Goal: Check status: Check status

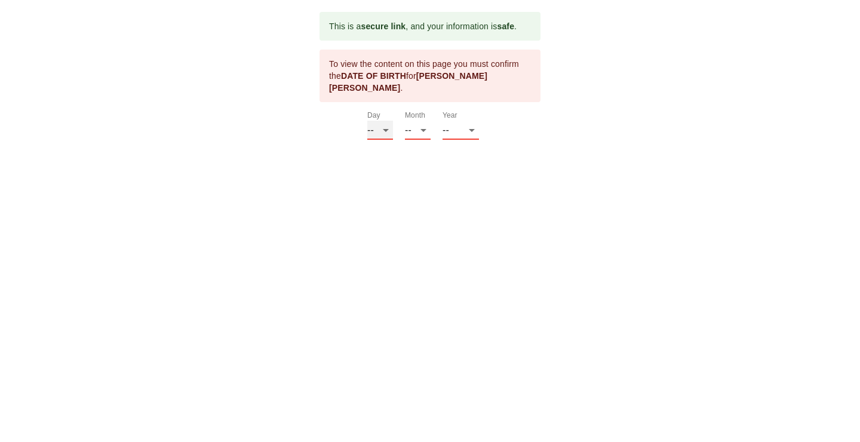
click at [367, 121] on select "-- 01 02 03 04 05 06 07 08 09 10 11 12 13 14 15 16 17 18 19 20 21 22 23 24 25 2…" at bounding box center [380, 130] width 26 height 19
select select "16"
click option "16" at bounding box center [0, 0] width 0 height 0
click at [405, 121] on select "-- 01 02 03 04 05 06 07 08 09 10 11 12" at bounding box center [418, 130] width 26 height 19
select select "03"
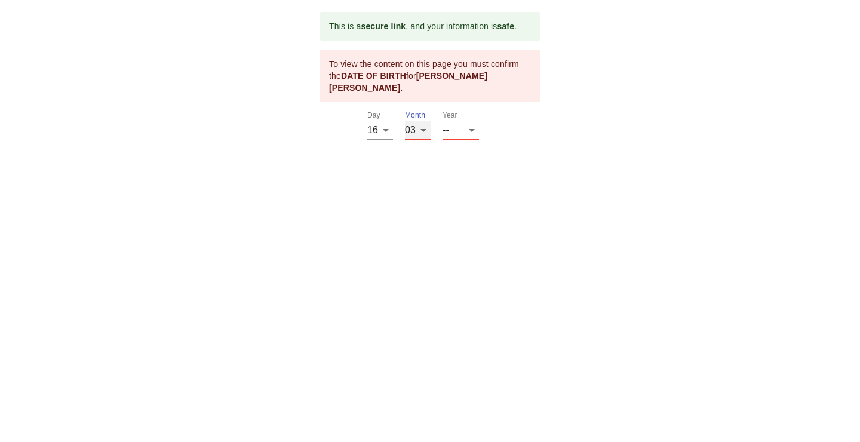
click option "03" at bounding box center [0, 0] width 0 height 0
click at [443, 121] on select "-- 2025 2024 2023 2022 2021 2020 2019 2018 2017 2016 2015 2014 2013 2012 2011 2…" at bounding box center [461, 130] width 36 height 19
select select "1964"
click option "1964" at bounding box center [0, 0] width 0 height 0
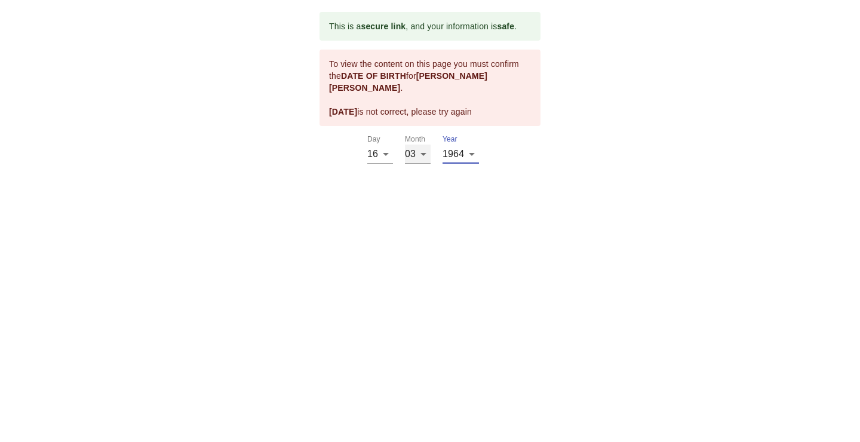
click at [405, 145] on select "-- 01 02 03 04 05 06 07 08 09 10 11 12" at bounding box center [418, 154] width 26 height 19
